Goal: Communication & Community: Answer question/provide support

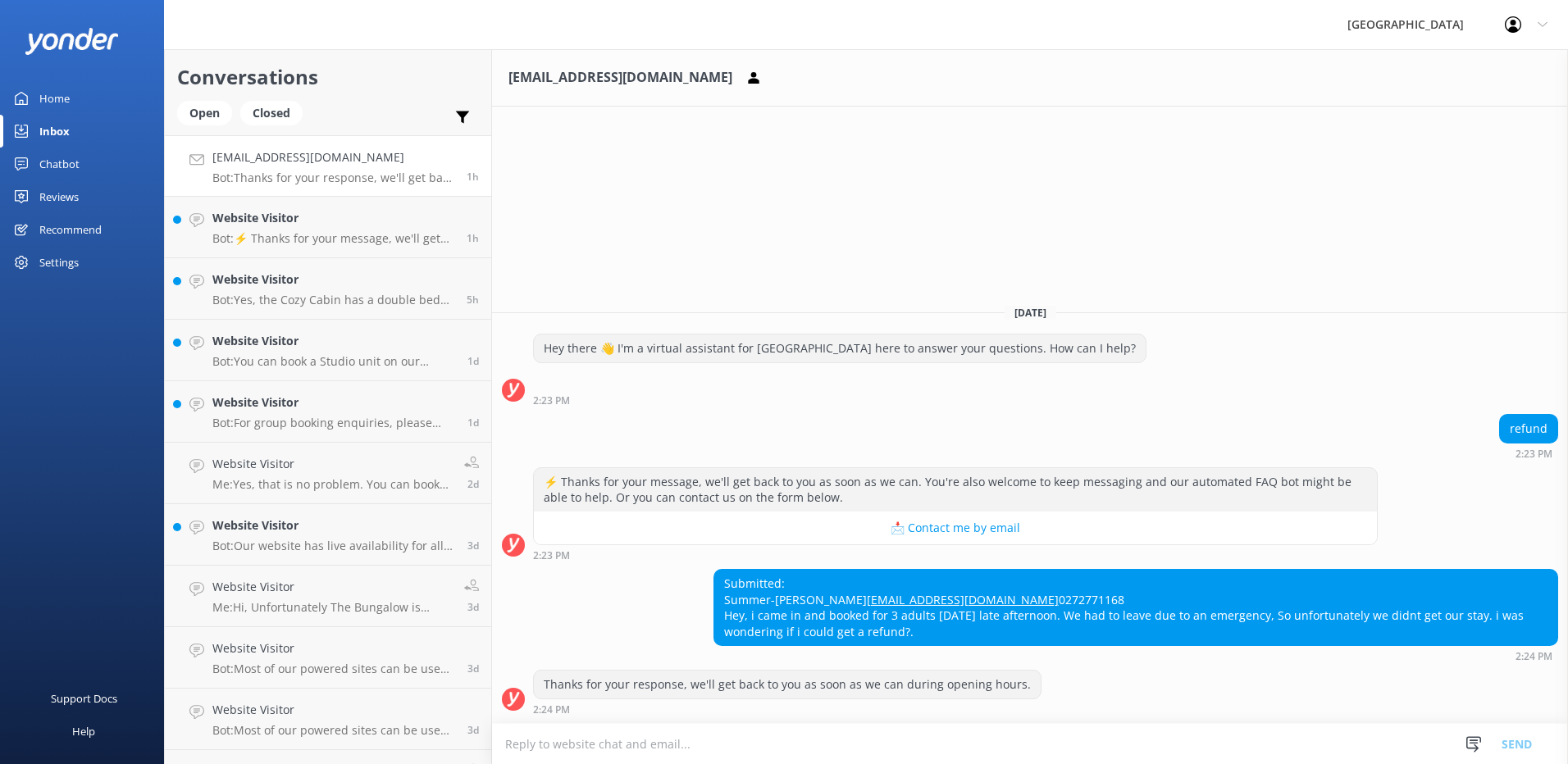
click at [567, 738] on textarea at bounding box center [1030, 743] width 1076 height 40
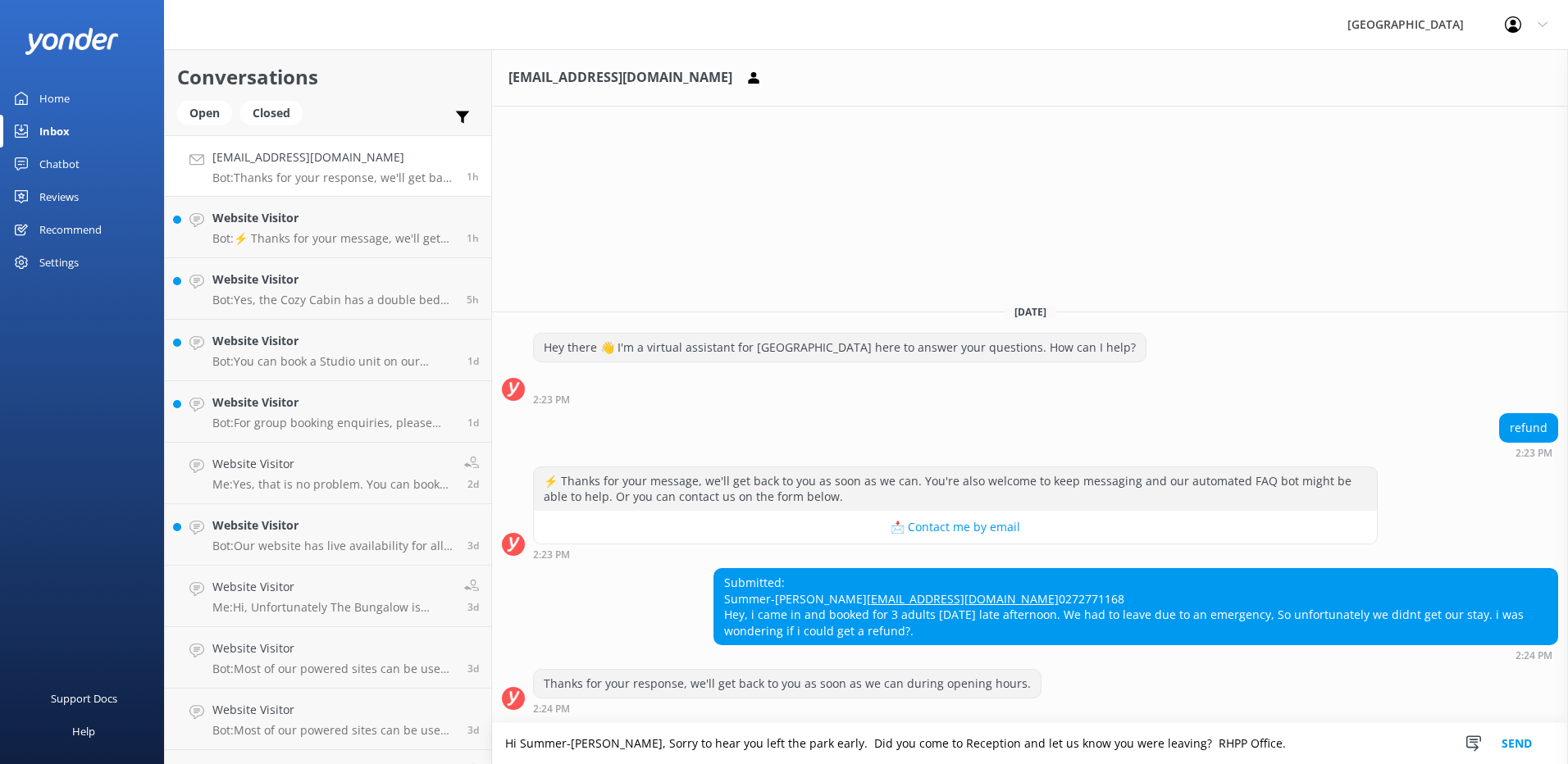
type textarea "Hi Summer-[PERSON_NAME], Sorry to hear you left the park early. Did you come to…"
click at [1524, 747] on button "Send" at bounding box center [1517, 743] width 62 height 41
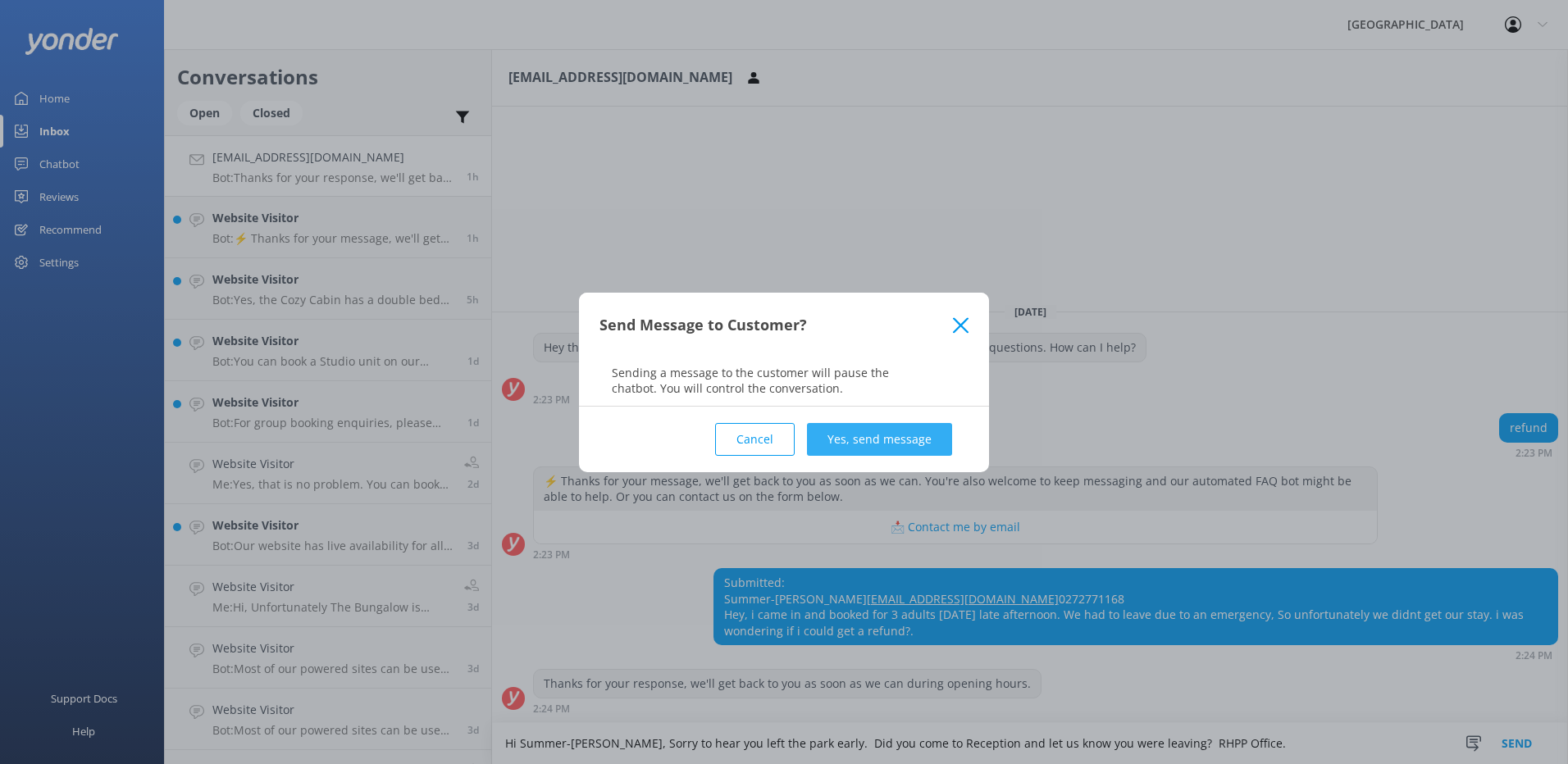
click at [893, 435] on button "Yes, send message" at bounding box center [880, 439] width 145 height 32
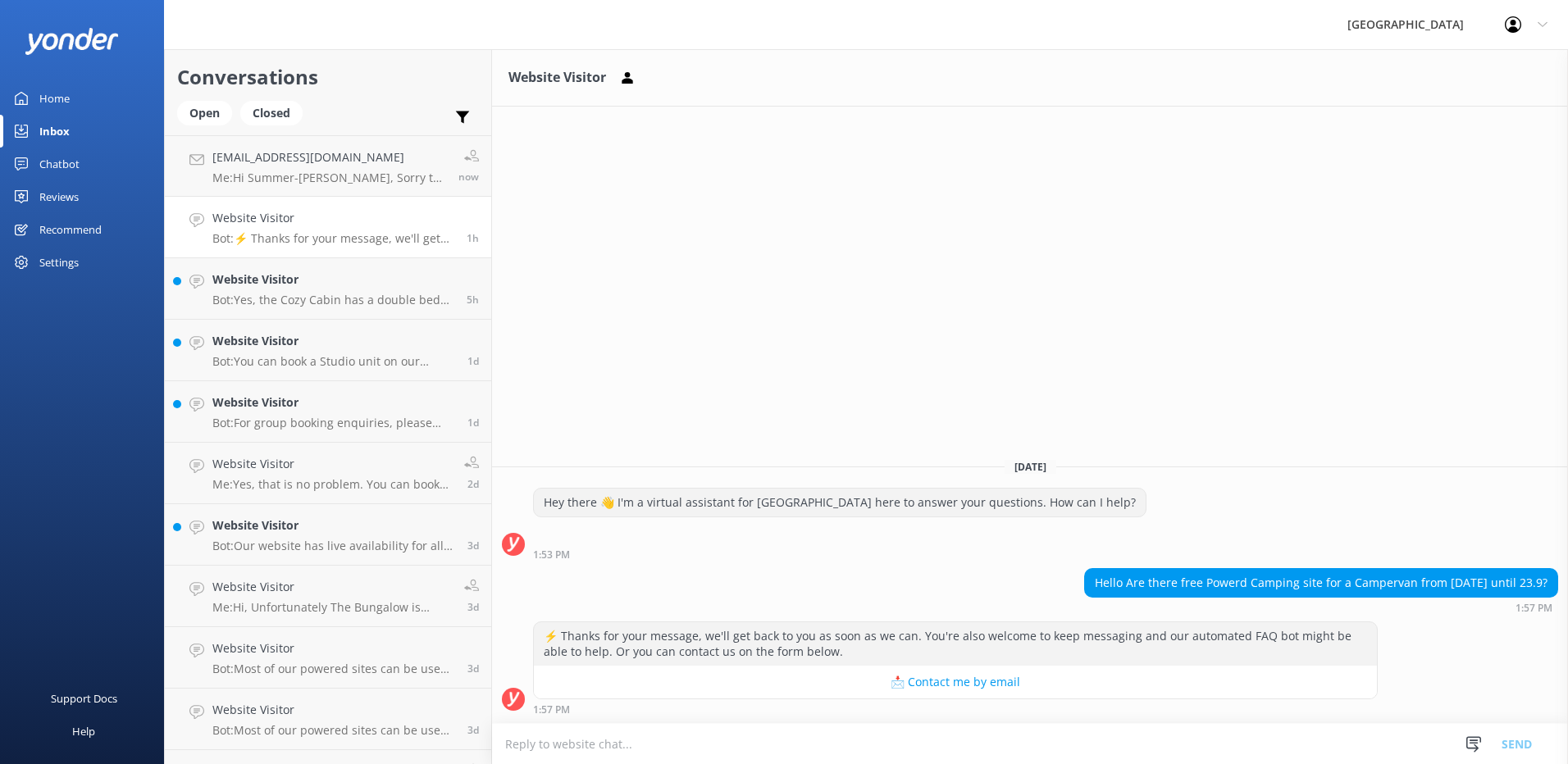
click at [533, 743] on textarea at bounding box center [1030, 743] width 1076 height 40
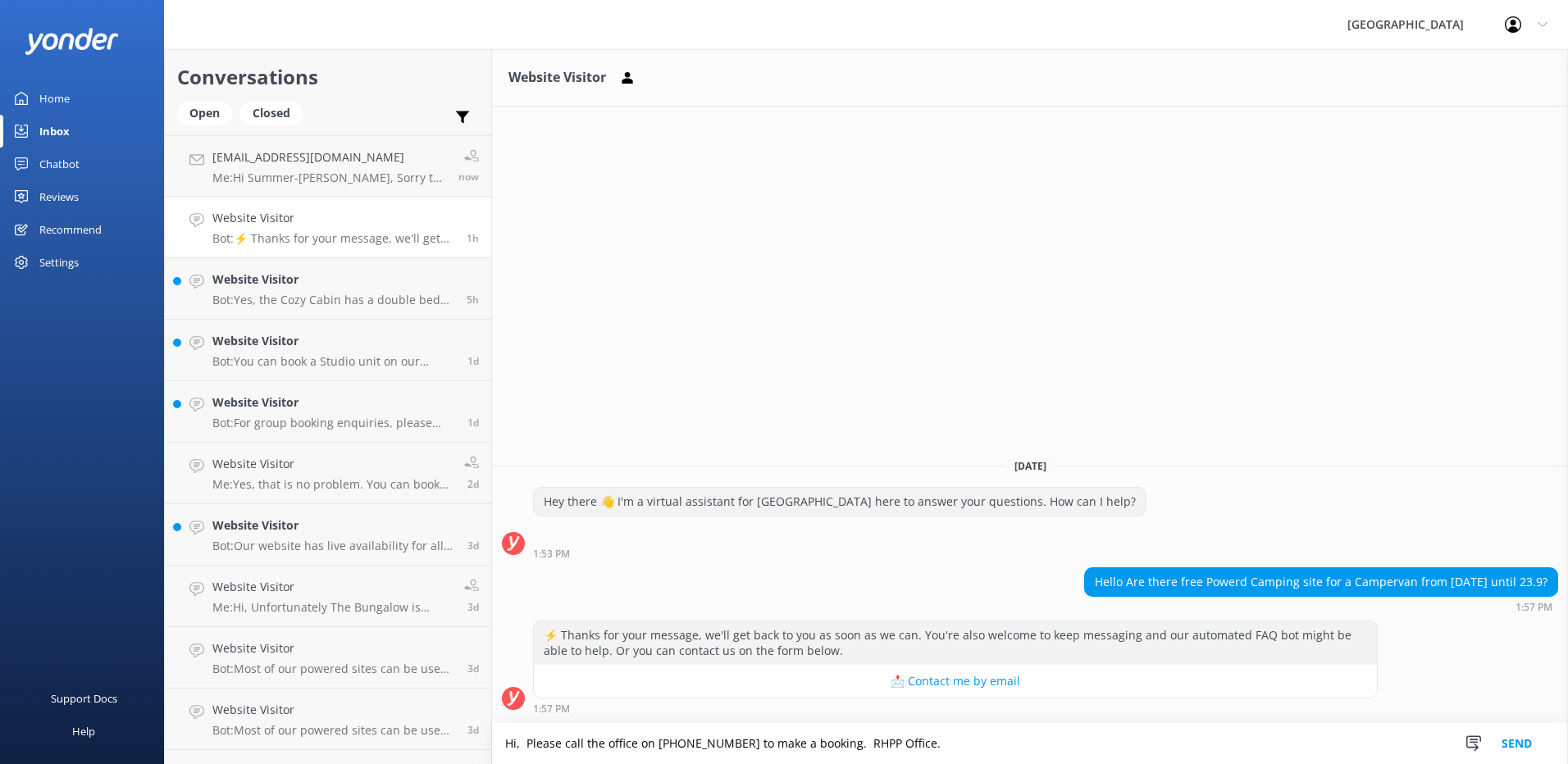
type textarea "Hi, Please call the office on [PHONE_NUMBER] to make a booking. RHPP Office."
click at [1503, 748] on button "Send" at bounding box center [1517, 743] width 62 height 41
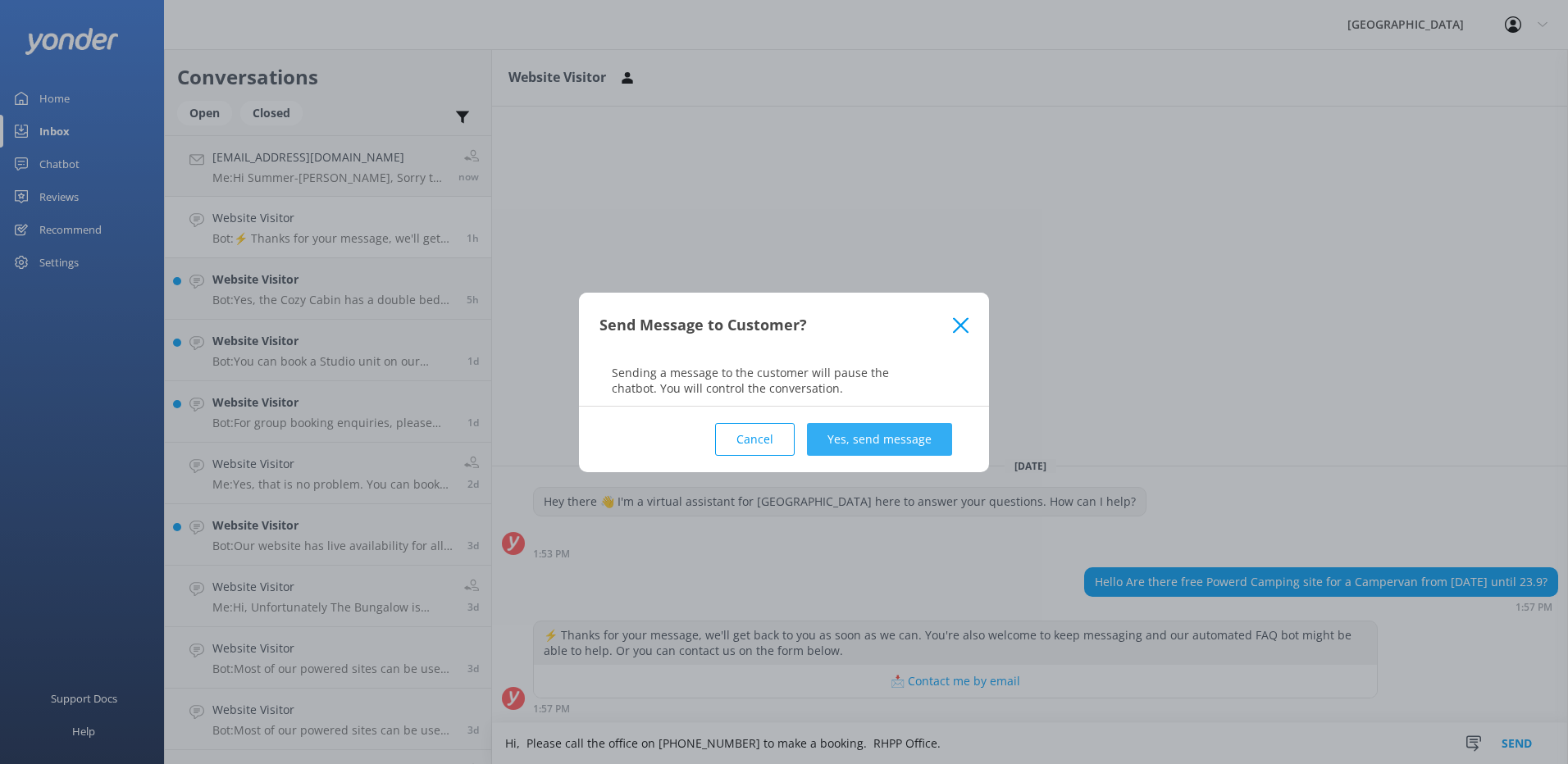
click at [899, 432] on button "Yes, send message" at bounding box center [880, 439] width 145 height 32
